Goal: Information Seeking & Learning: Compare options

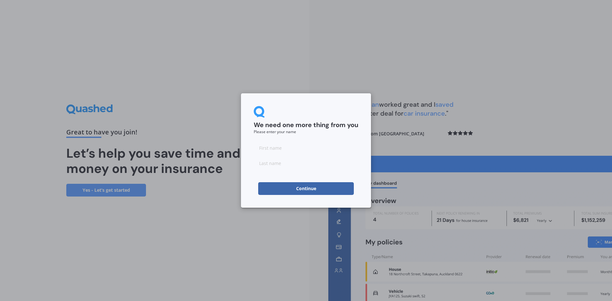
click at [292, 153] on input at bounding box center [306, 147] width 105 height 13
type input "[PERSON_NAME]"
click at [271, 161] on input at bounding box center [306, 163] width 105 height 13
type input "[PERSON_NAME]"
click at [286, 190] on button "Continue" at bounding box center [306, 188] width 96 height 13
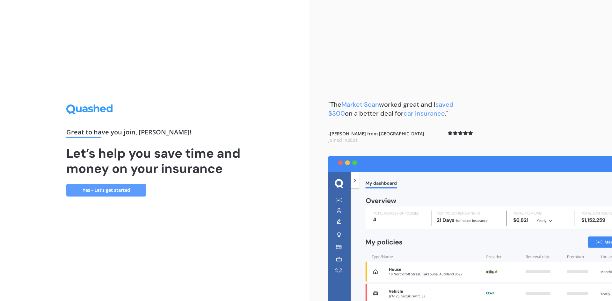
click at [114, 193] on link "Yes - Let’s get started" at bounding box center [106, 190] width 80 height 13
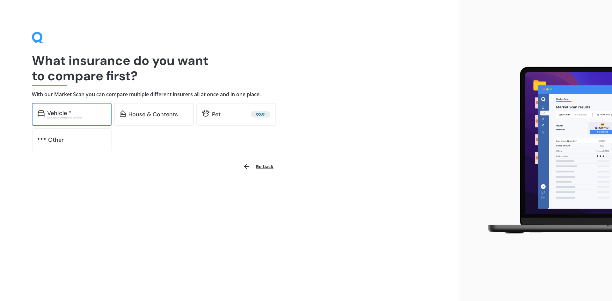
click at [84, 115] on div "Vehicle *" at bounding box center [76, 113] width 59 height 6
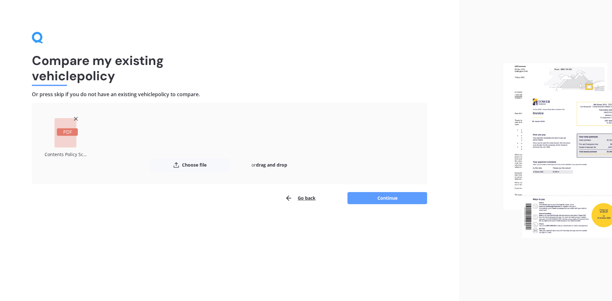
drag, startPoint x: 3, startPoint y: 183, endPoint x: 119, endPoint y: 35, distance: 188.3
click at [119, 35] on div "Compare my existing vehicle policy Or press skip if you do not have an existing…" at bounding box center [229, 118] width 395 height 173
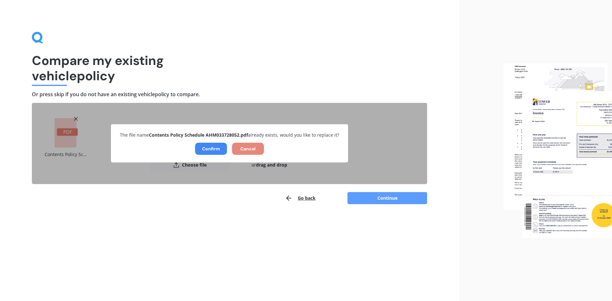
click at [247, 150] on button "Cancel" at bounding box center [248, 149] width 32 height 12
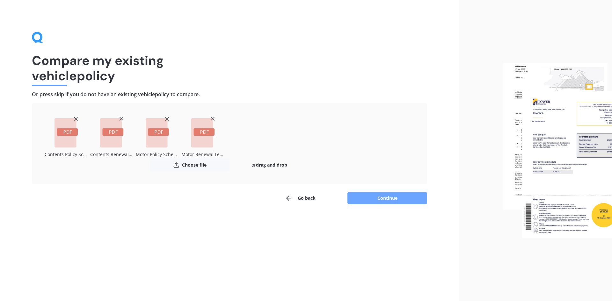
click at [372, 197] on button "Continue" at bounding box center [387, 198] width 80 height 12
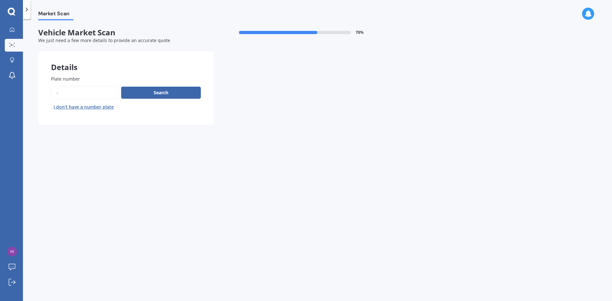
click at [76, 96] on input "Plate number" at bounding box center [85, 92] width 68 height 13
type input "LAJ752"
click at [0, 0] on button "Next" at bounding box center [0, 0] width 0 height 0
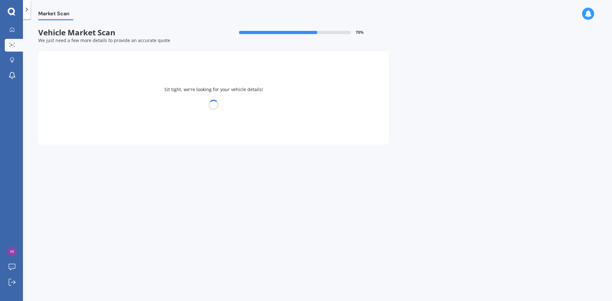
select select "NISSAN"
select select "ELGRAND"
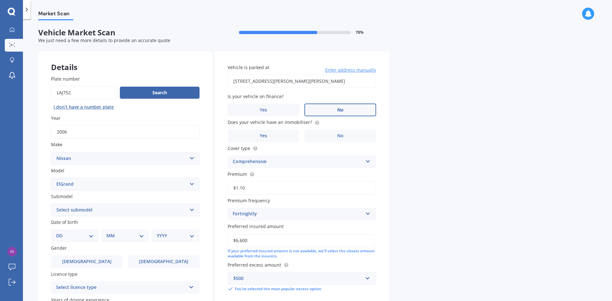
click at [354, 107] on label "No" at bounding box center [340, 110] width 72 height 13
click at [0, 0] on input "No" at bounding box center [0, 0] width 0 height 0
click at [281, 139] on label "Yes" at bounding box center [263, 136] width 72 height 13
click at [0, 0] on input "Yes" at bounding box center [0, 0] width 0 height 0
click at [254, 240] on input "$6,600" at bounding box center [301, 240] width 148 height 13
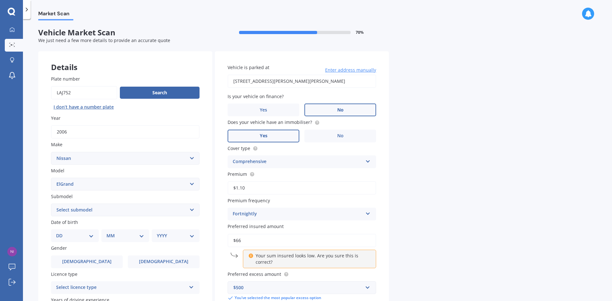
type input "$6"
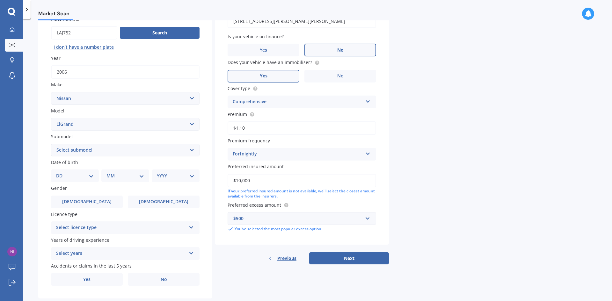
scroll to position [74, 0]
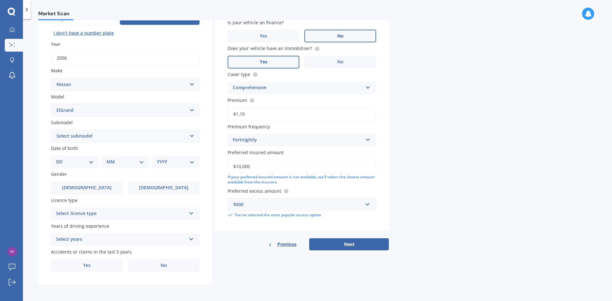
type input "$10,000"
click at [371, 207] on input "text" at bounding box center [299, 204] width 143 height 12
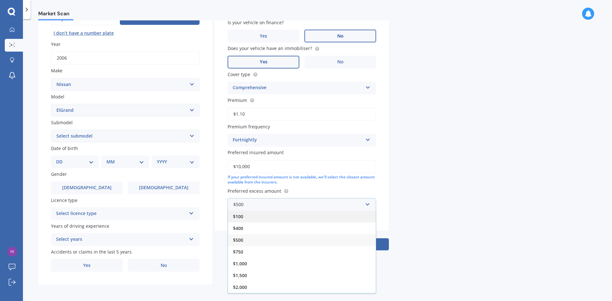
click at [267, 218] on div "$100" at bounding box center [302, 217] width 148 height 12
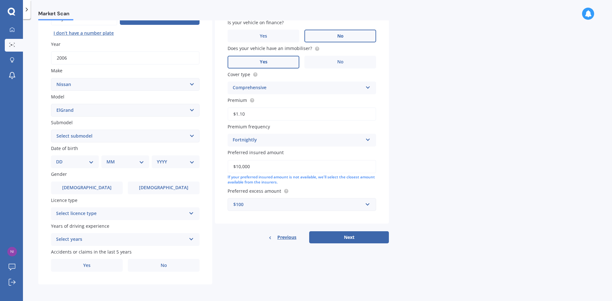
click at [104, 139] on select "Select submodel (All other) Diesel Station Wagon 4WD" at bounding box center [125, 136] width 148 height 13
click at [127, 133] on select "Select submodel (All other) Diesel Station Wagon 4WD" at bounding box center [125, 136] width 148 height 13
click at [93, 163] on select "DD 01 02 03 04 05 06 07 08 09 10 11 12 13 14 15 16 17 18 19 20 21 22 23 24 25 2…" at bounding box center [75, 161] width 38 height 7
select select "26"
click at [61, 158] on select "DD 01 02 03 04 05 06 07 08 09 10 11 12 13 14 15 16 17 18 19 20 21 22 23 24 25 2…" at bounding box center [75, 161] width 38 height 7
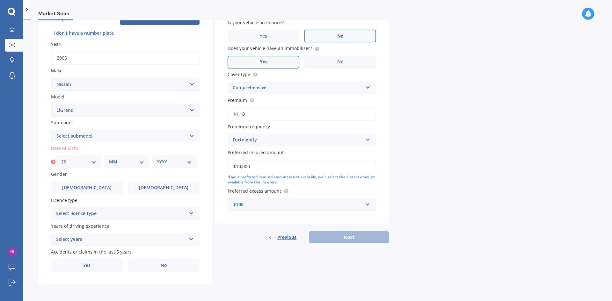
click at [138, 159] on select "MM 01 02 03 04 05 06 07 08 09 10 11 12" at bounding box center [126, 161] width 35 height 7
select select "12"
click at [109, 158] on select "MM 01 02 03 04 05 06 07 08 09 10 11 12" at bounding box center [126, 161] width 35 height 7
click at [192, 163] on div "YYYY 2025 2024 2023 2022 2021 2020 2019 2018 2017 2016 2015 2014 2013 2012 2011…" at bounding box center [174, 161] width 45 height 13
click at [190, 162] on select "YYYY 2025 2024 2023 2022 2021 2020 2019 2018 2017 2016 2015 2014 2013 2012 2011…" at bounding box center [174, 161] width 35 height 7
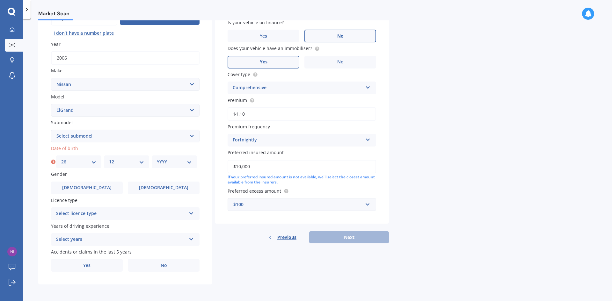
select select "1981"
click at [157, 158] on select "YYYY 2025 2024 2023 2022 2021 2020 2019 2018 2017 2016 2015 2014 2013 2012 2011…" at bounding box center [174, 161] width 35 height 7
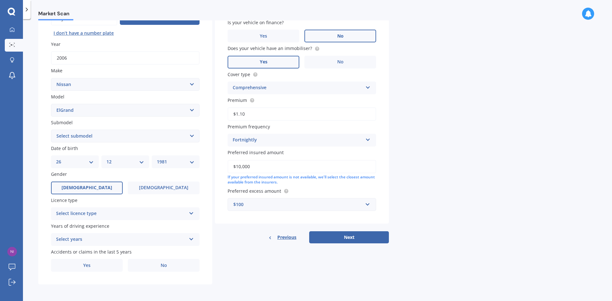
click at [85, 185] on span "Male" at bounding box center [86, 187] width 51 height 5
click at [0, 0] on input "Male" at bounding box center [0, 0] width 0 height 0
click at [190, 214] on icon at bounding box center [191, 212] width 5 height 4
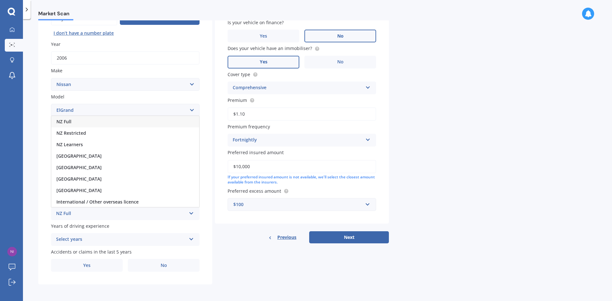
click at [136, 124] on div "NZ Full" at bounding box center [125, 121] width 148 height 11
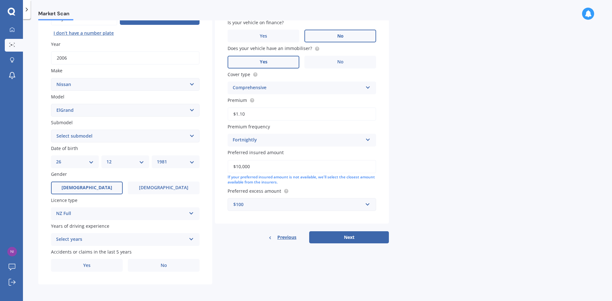
click at [116, 241] on div "Select years" at bounding box center [121, 240] width 130 height 8
click at [112, 178] on div "5 or more years" at bounding box center [125, 181] width 148 height 11
click at [174, 264] on label "No" at bounding box center [164, 265] width 72 height 13
click at [0, 0] on input "No" at bounding box center [0, 0] width 0 height 0
click at [338, 240] on button "Next" at bounding box center [349, 237] width 80 height 12
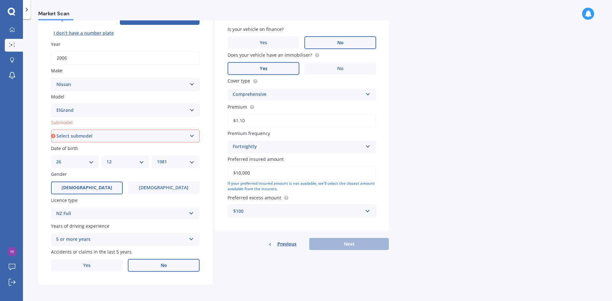
click at [173, 139] on select "Select submodel (All other) Diesel Station Wagon 4WD" at bounding box center [125, 136] width 148 height 13
select select "(ALL OTHER)"
click at [51, 130] on select "Select submodel (All other) Diesel Station Wagon 4WD" at bounding box center [125, 136] width 148 height 13
click at [352, 242] on div "Previous Next" at bounding box center [302, 244] width 174 height 12
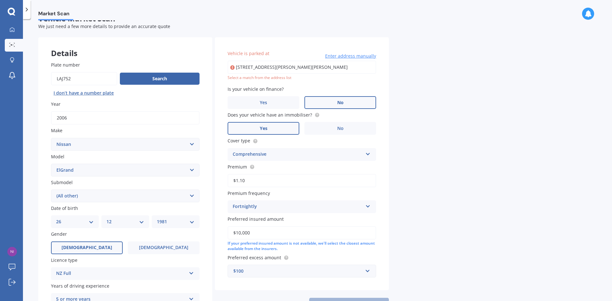
scroll to position [0, 0]
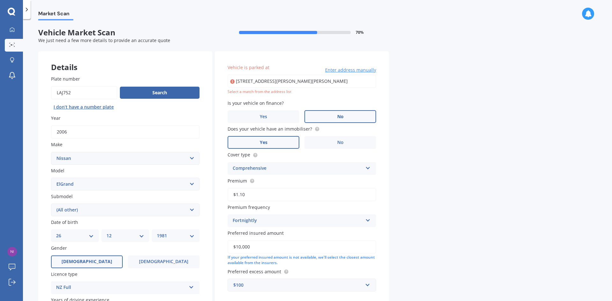
click at [334, 71] on span "Enter address manually" at bounding box center [350, 70] width 51 height 6
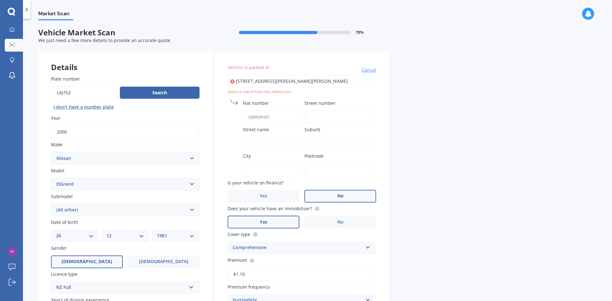
click at [270, 117] on input "Flat number" at bounding box center [271, 116] width 56 height 13
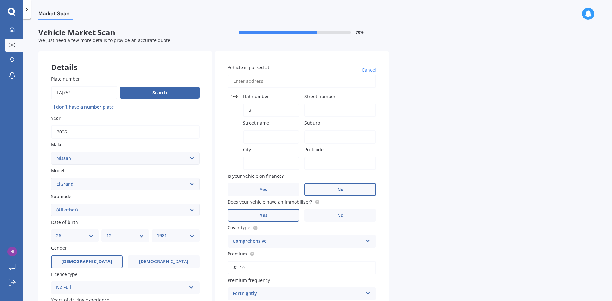
type input "3"
click at [328, 113] on input "Street number" at bounding box center [340, 110] width 72 height 13
type input "95"
click at [262, 142] on input "Street name" at bounding box center [271, 136] width 56 height 13
click at [266, 136] on input "Saint Joihns" at bounding box center [271, 136] width 56 height 13
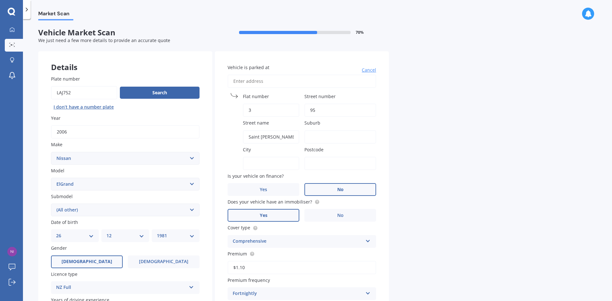
type input "Saint Johns"
click at [328, 139] on input "Suburb" at bounding box center [340, 136] width 72 height 13
type input "Saint Johns"
click at [264, 160] on input "City" at bounding box center [271, 163] width 56 height 13
type input "Auckland"
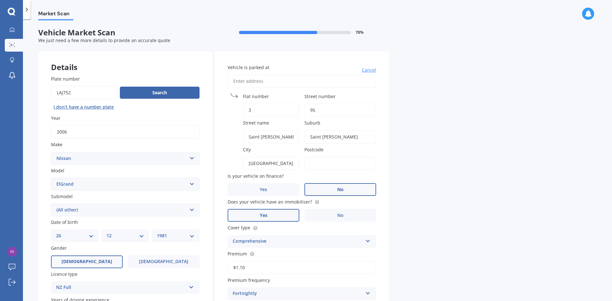
click at [325, 167] on input "Postcode" at bounding box center [340, 163] width 72 height 13
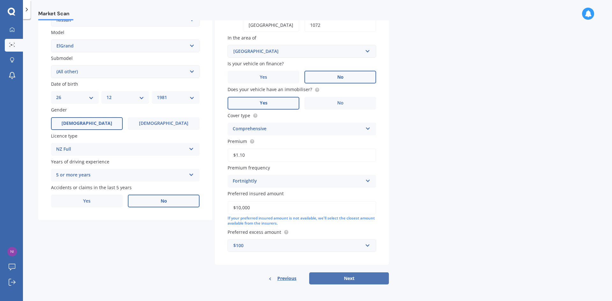
type input "1072"
click at [343, 278] on button "Next" at bounding box center [349, 278] width 80 height 12
select select "26"
select select "12"
select select "1981"
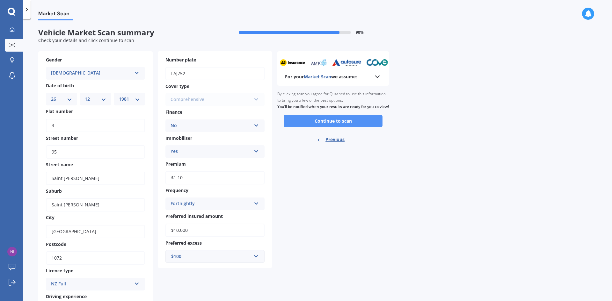
click at [330, 126] on button "Continue to scan" at bounding box center [333, 121] width 99 height 12
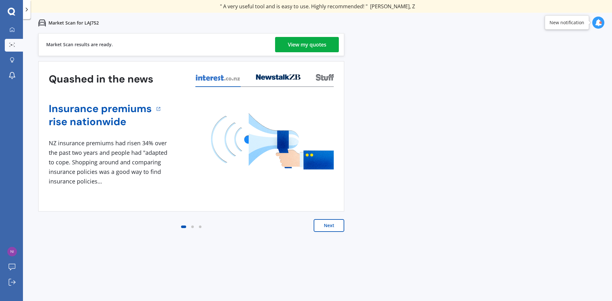
click at [318, 47] on div "View my quotes" at bounding box center [307, 44] width 39 height 15
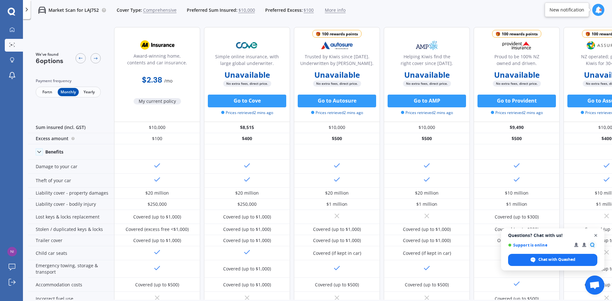
click at [596, 234] on span "Open chat" at bounding box center [596, 236] width 8 height 8
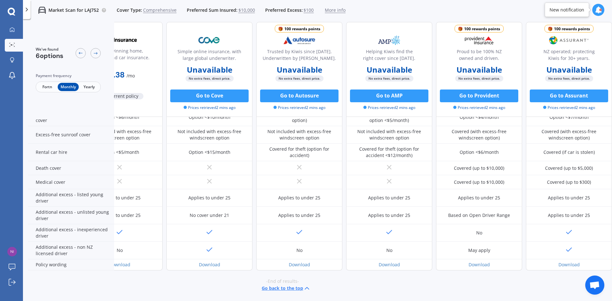
scroll to position [248, 41]
click at [95, 86] on span "Yearly" at bounding box center [89, 87] width 21 height 8
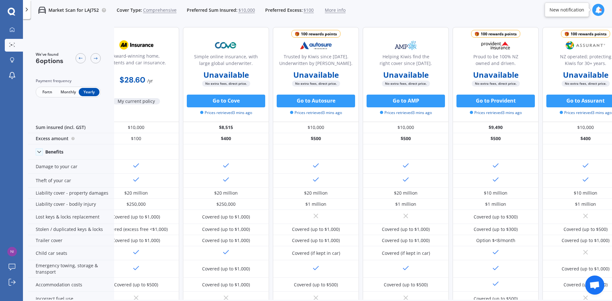
scroll to position [0, 41]
